Goal: Task Accomplishment & Management: Manage account settings

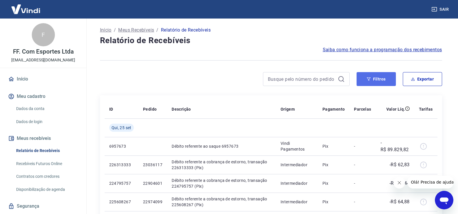
click at [367, 80] on icon "button" at bounding box center [369, 79] width 4 height 4
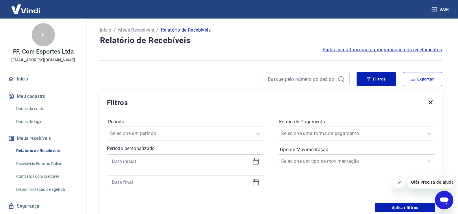
click at [257, 161] on icon at bounding box center [255, 160] width 7 height 7
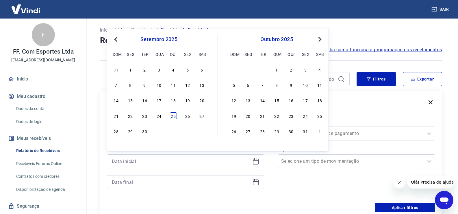
click at [175, 115] on div "25" at bounding box center [173, 115] width 7 height 7
click at [257, 182] on icon at bounding box center [255, 181] width 7 height 7
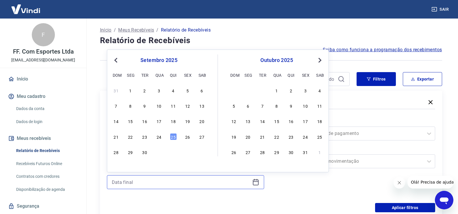
type input "25/09/2025"
click at [174, 134] on div "25" at bounding box center [173, 136] width 7 height 7
click at [406, 207] on button "Aplicar filtros" at bounding box center [405, 207] width 60 height 9
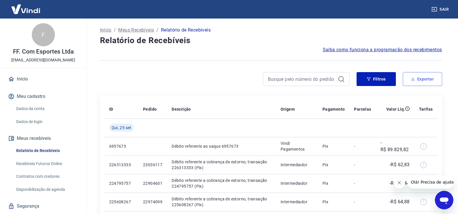
click at [422, 79] on button "Exportar" at bounding box center [422, 79] width 39 height 14
type input "25/09/2025"
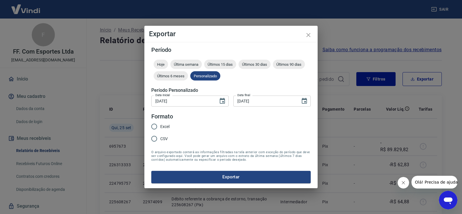
click at [166, 126] on span "Excel" at bounding box center [164, 126] width 9 height 6
click at [160, 126] on input "Excel" at bounding box center [154, 126] width 12 height 12
radio input "true"
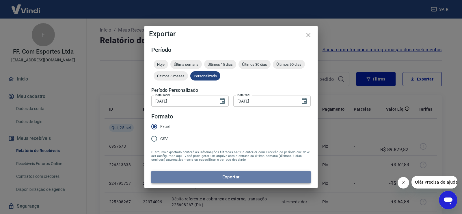
click at [231, 176] on button "Exportar" at bounding box center [230, 176] width 159 height 12
